Goal: Entertainment & Leisure: Browse casually

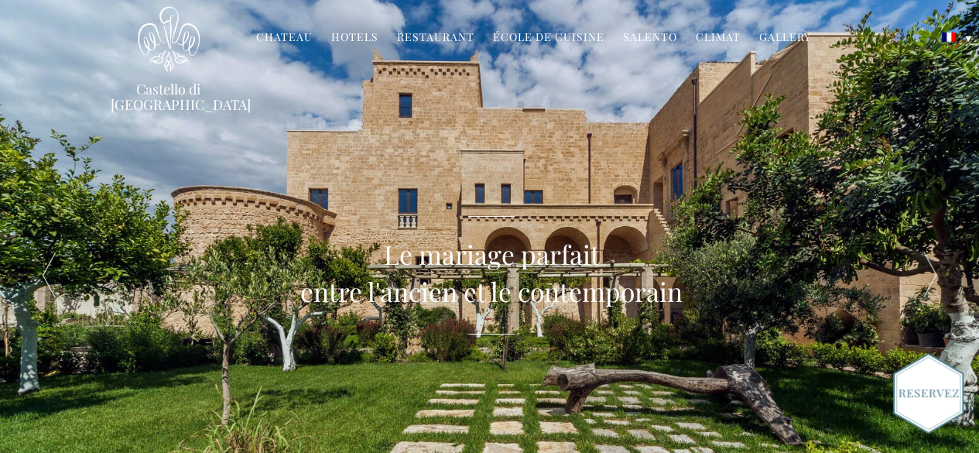
click at [932, 275] on div at bounding box center [931, 275] width 98 height 550
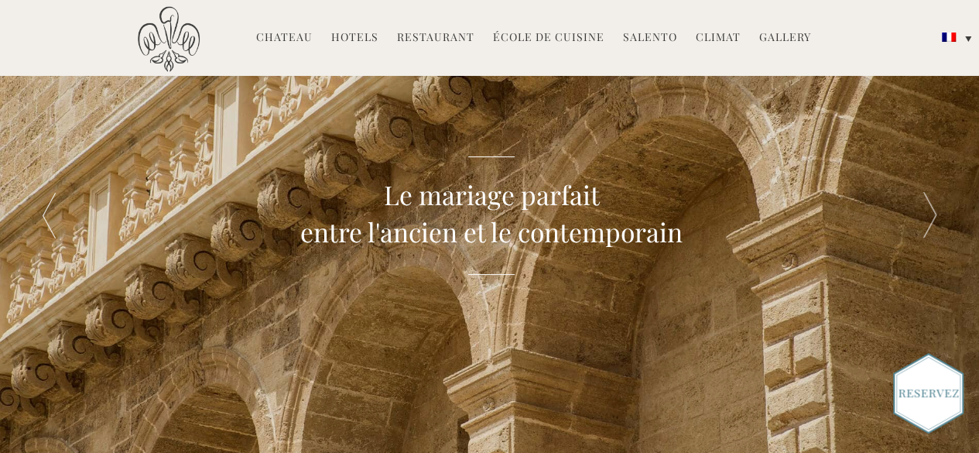
scroll to position [77, 0]
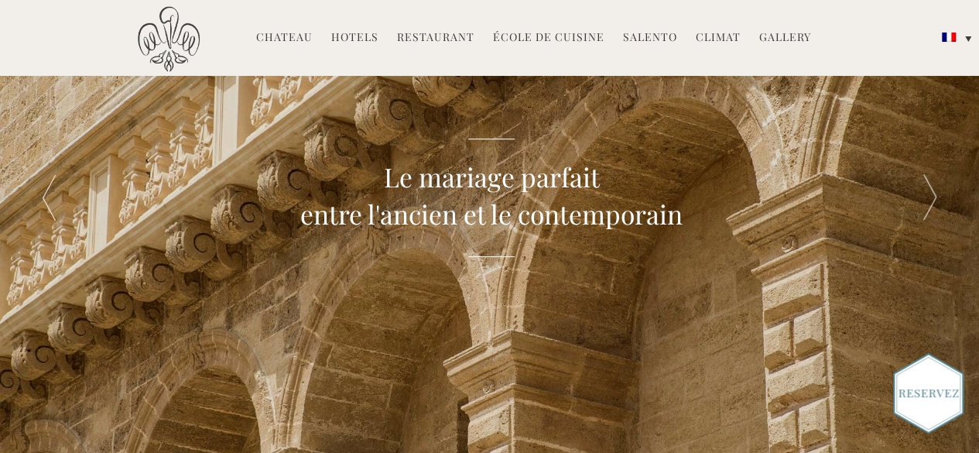
click at [924, 199] on div at bounding box center [931, 198] width 98 height 550
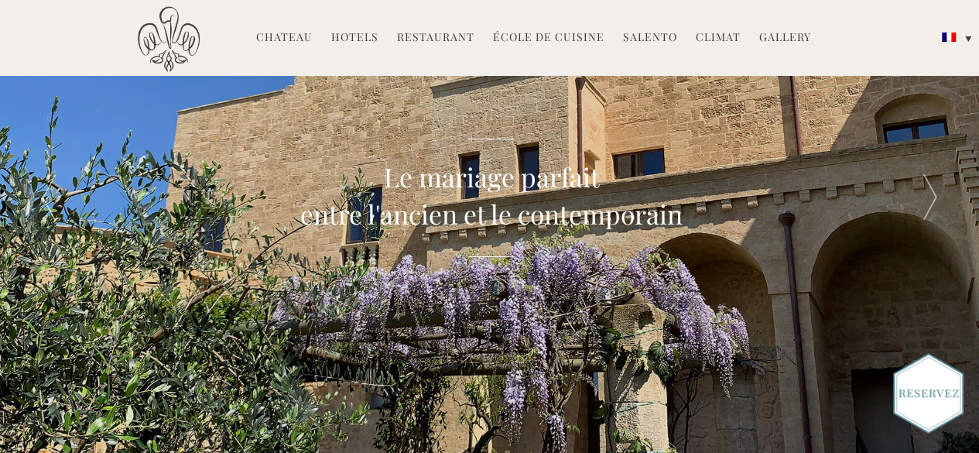
click at [783, 37] on link "Gallery" at bounding box center [785, 38] width 52 height 18
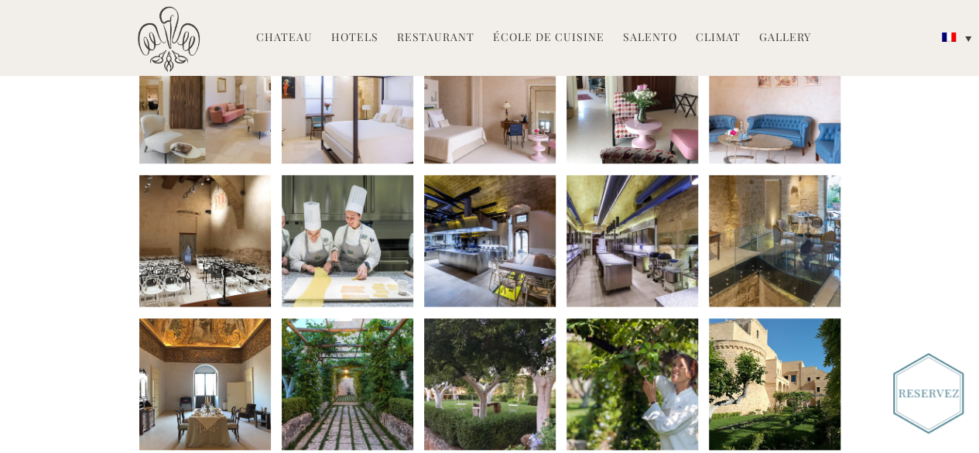
scroll to position [774, 0]
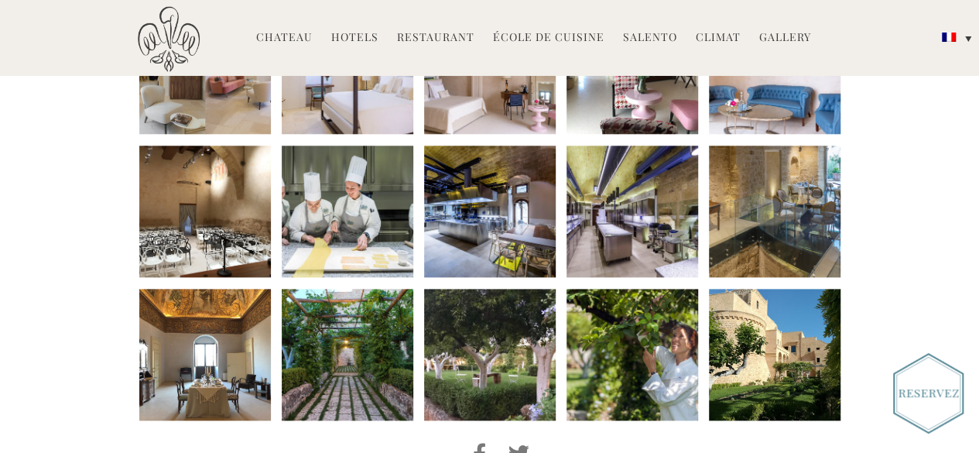
click at [225, 290] on li at bounding box center [205, 355] width 132 height 132
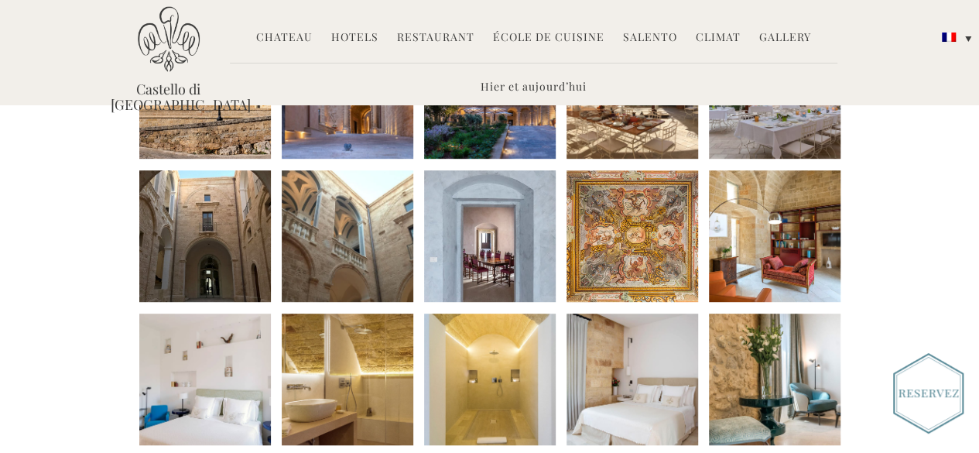
scroll to position [310, 0]
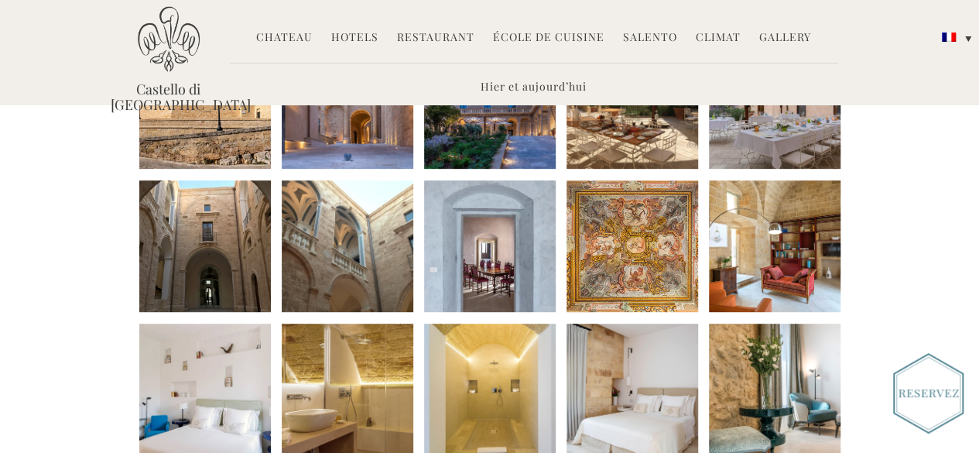
click at [787, 235] on li at bounding box center [775, 246] width 132 height 132
